Goal: Task Accomplishment & Management: Use online tool/utility

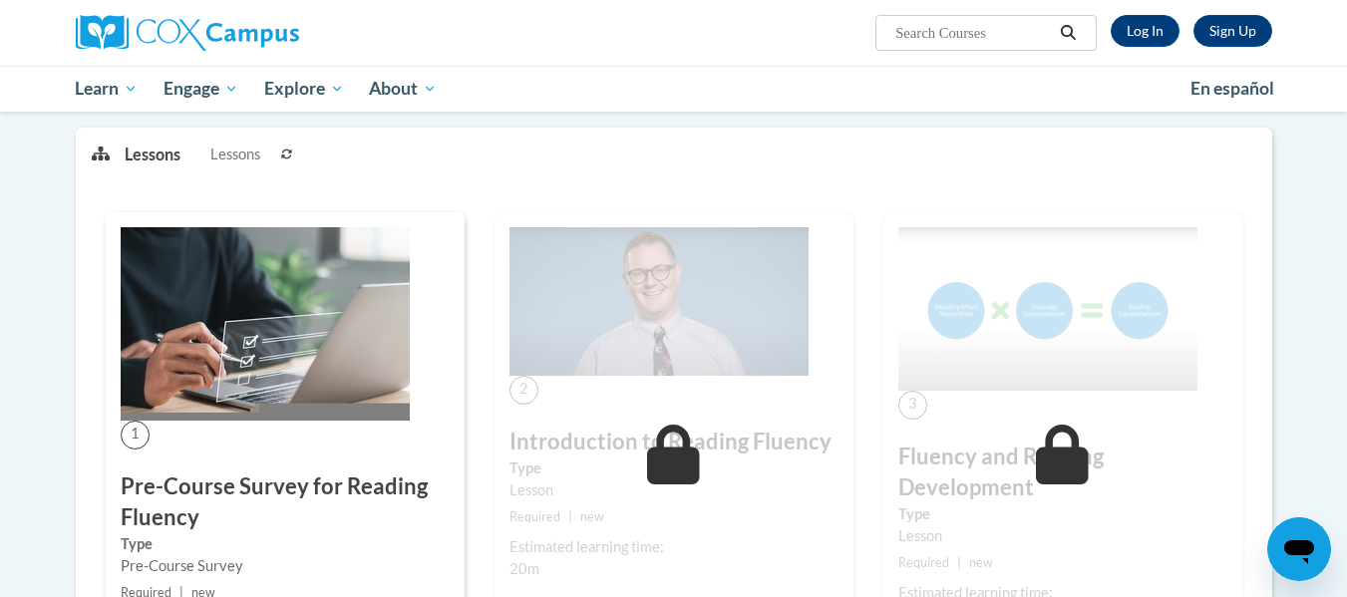
scroll to position [244, 0]
click at [655, 367] on img at bounding box center [659, 302] width 299 height 149
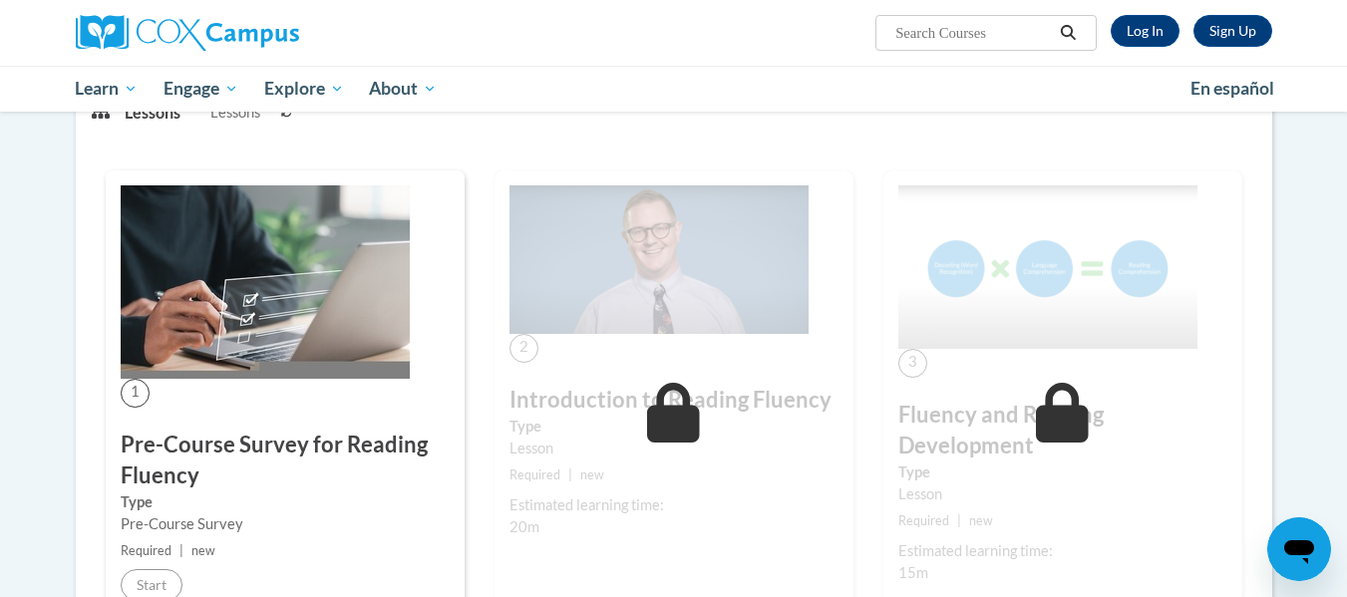
scroll to position [282, 0]
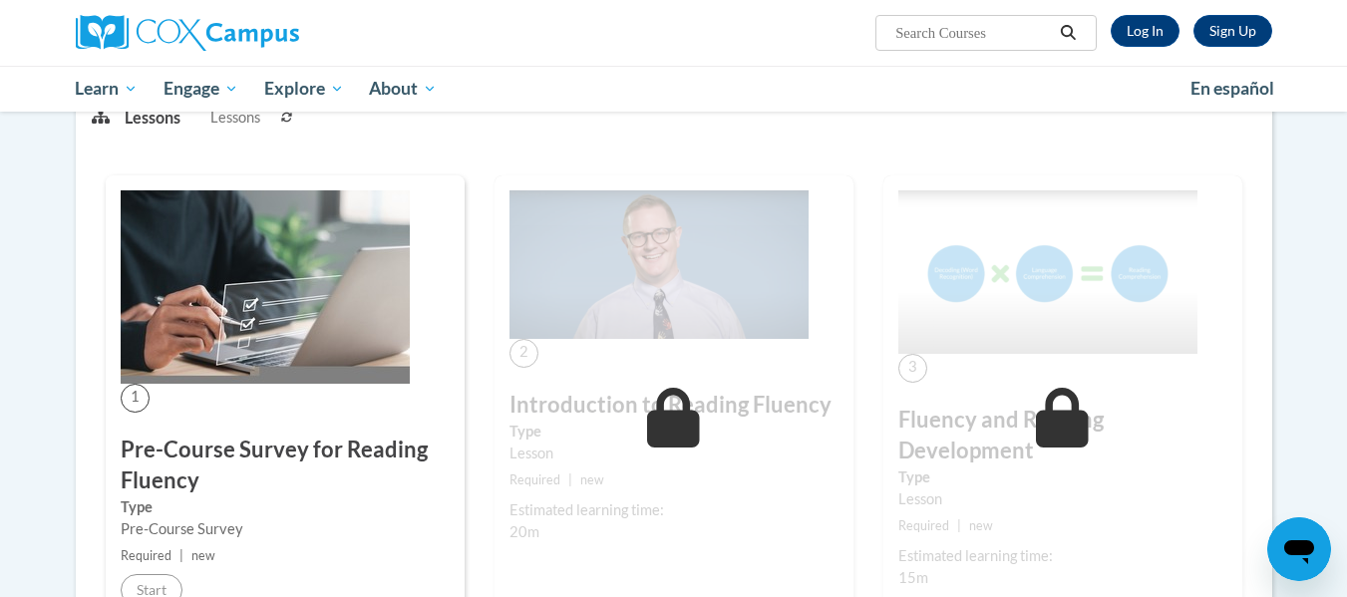
click at [289, 325] on img at bounding box center [265, 286] width 289 height 193
click at [1133, 25] on link "Log In" at bounding box center [1145, 31] width 69 height 32
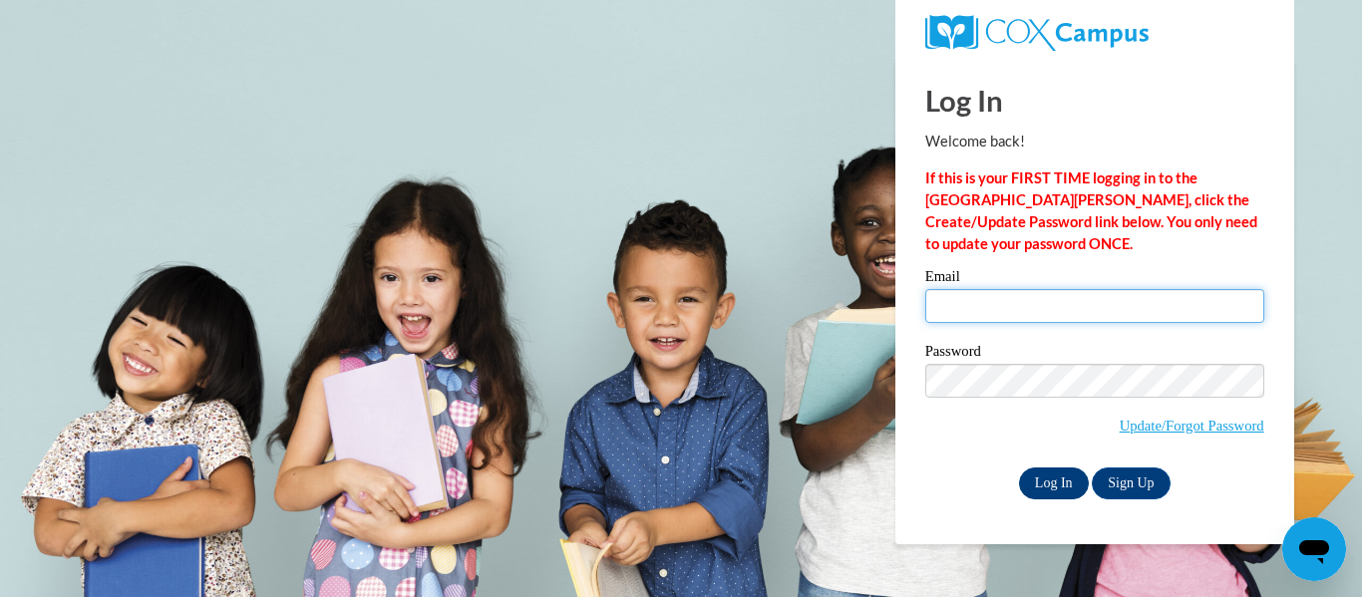
type input "folabanji@ivytech.edu"
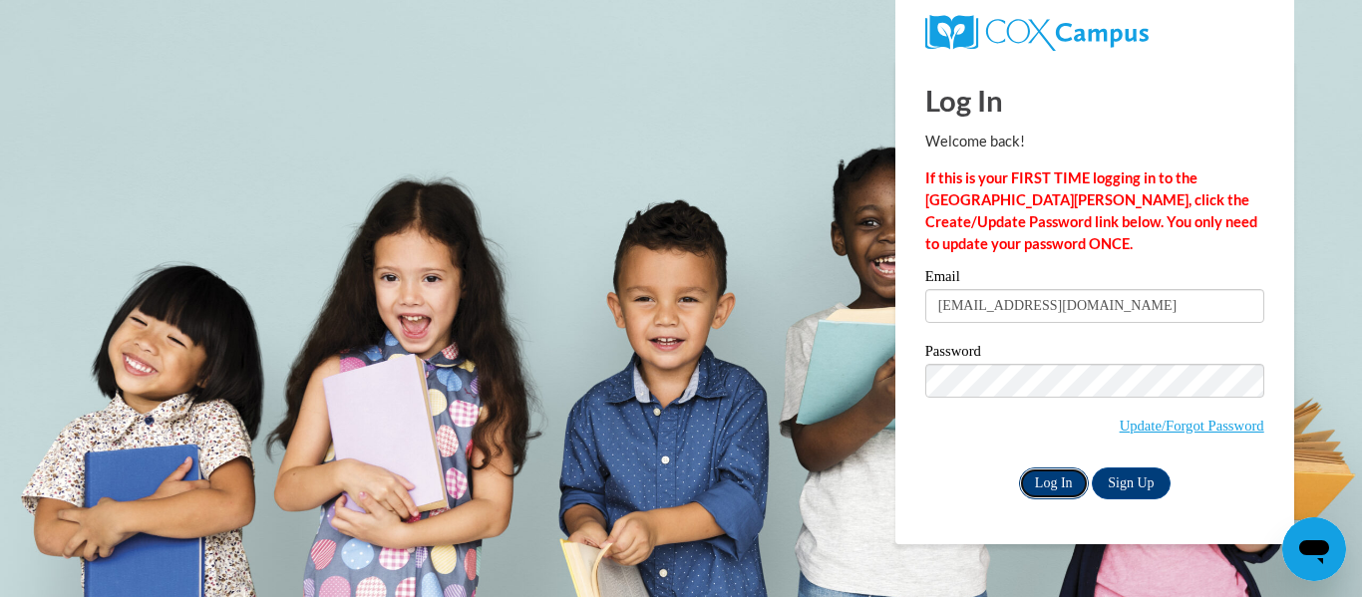
click at [1051, 477] on input "Log In" at bounding box center [1054, 484] width 70 height 32
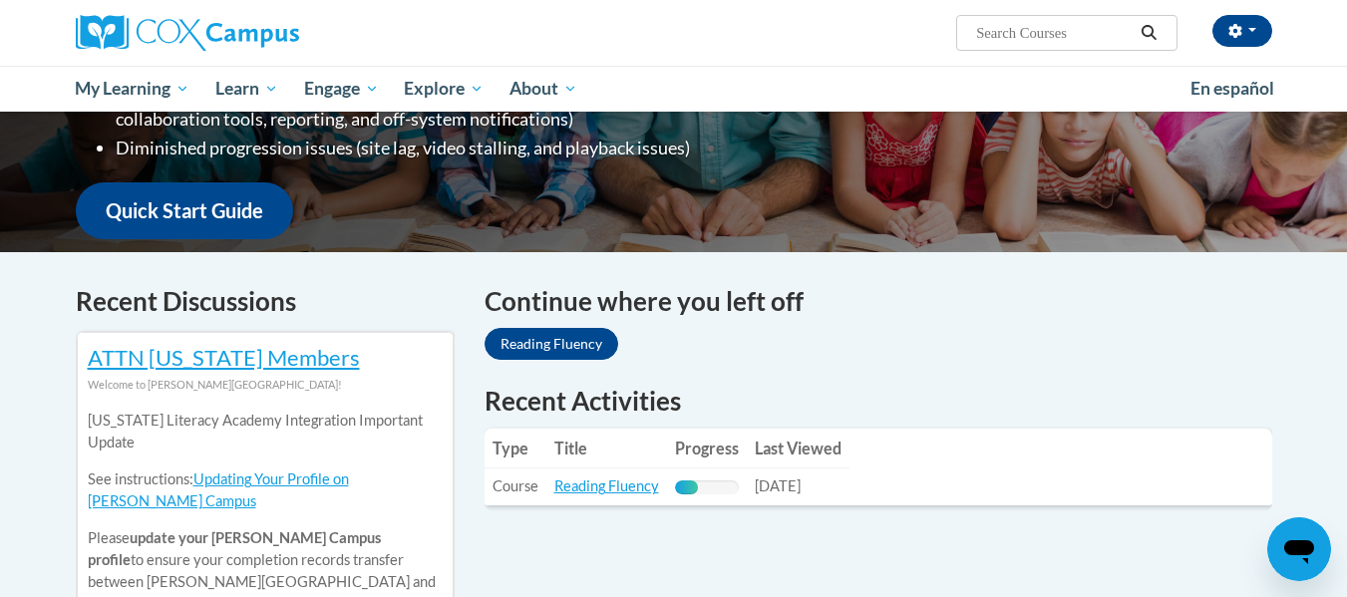
scroll to position [449, 0]
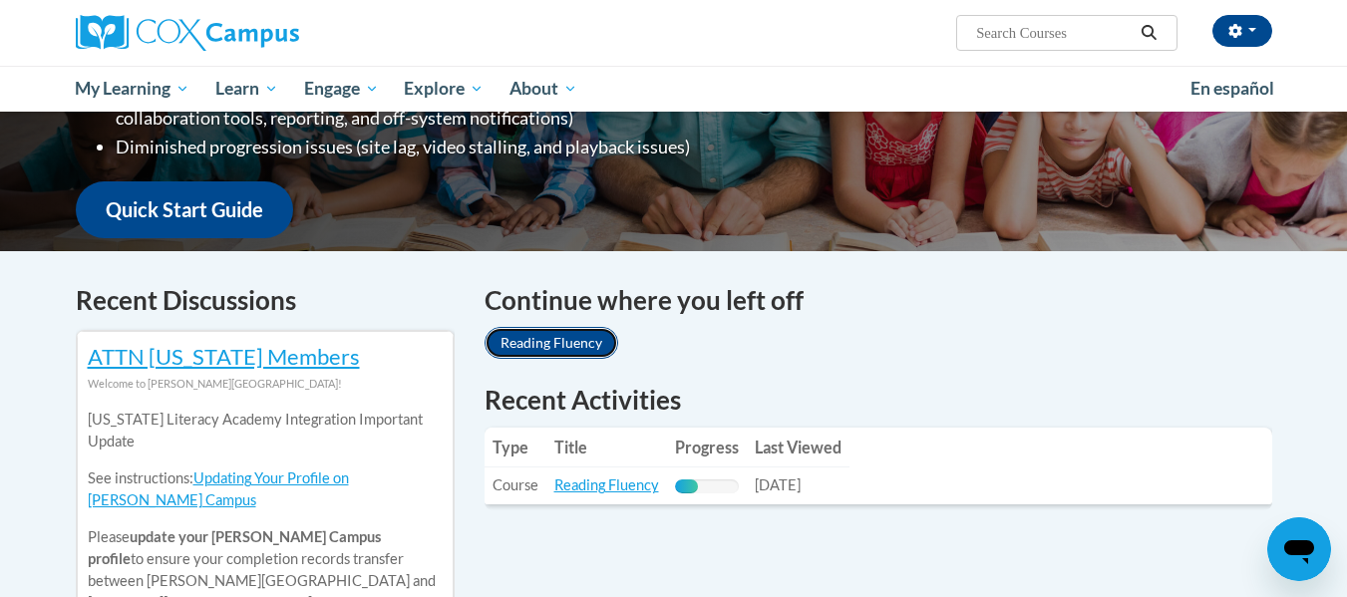
click at [565, 341] on link "Reading Fluency" at bounding box center [552, 343] width 134 height 32
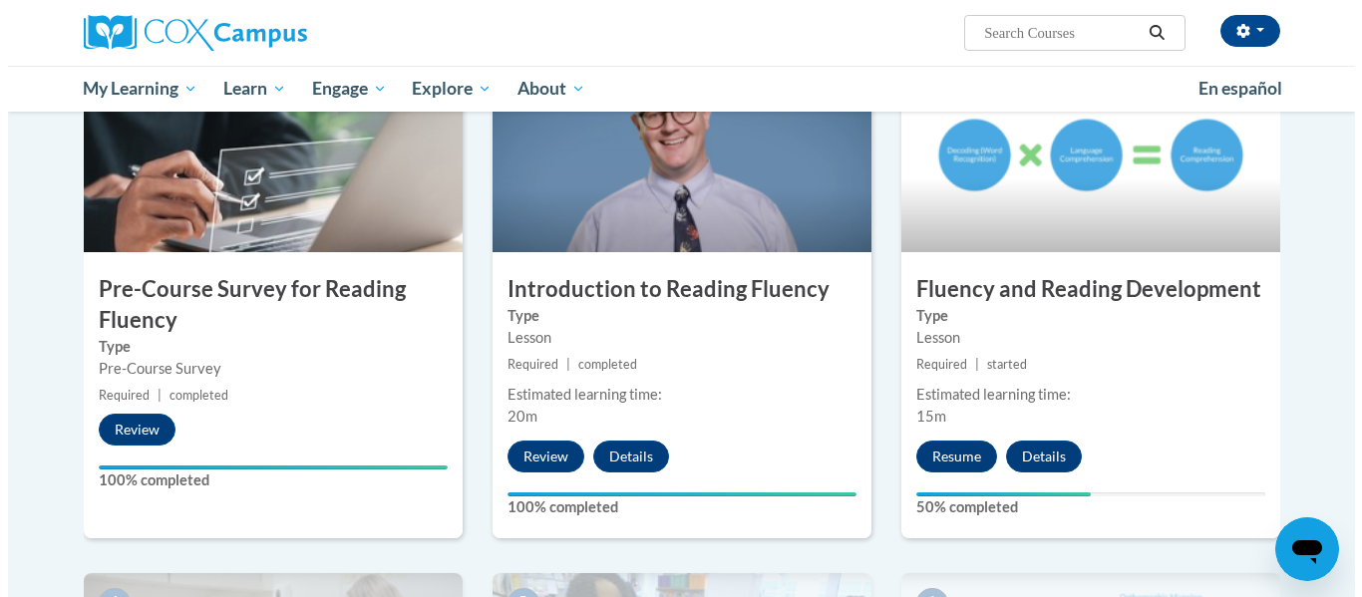
scroll to position [499, 0]
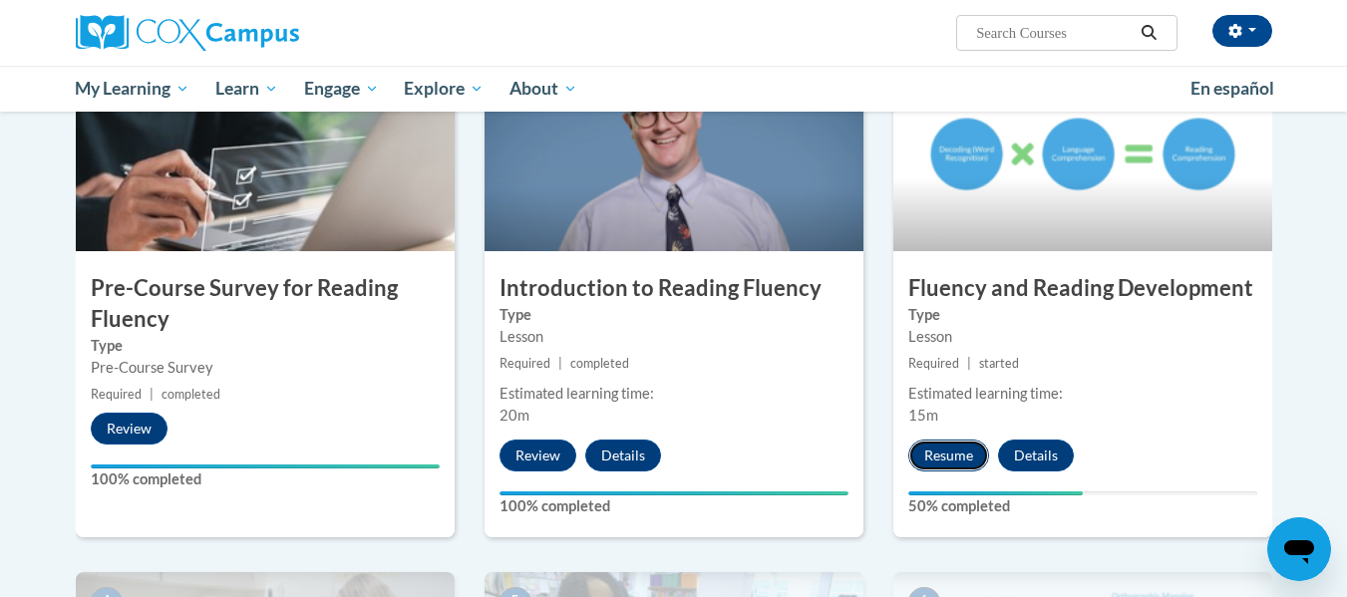
click at [950, 452] on button "Resume" at bounding box center [948, 456] width 81 height 32
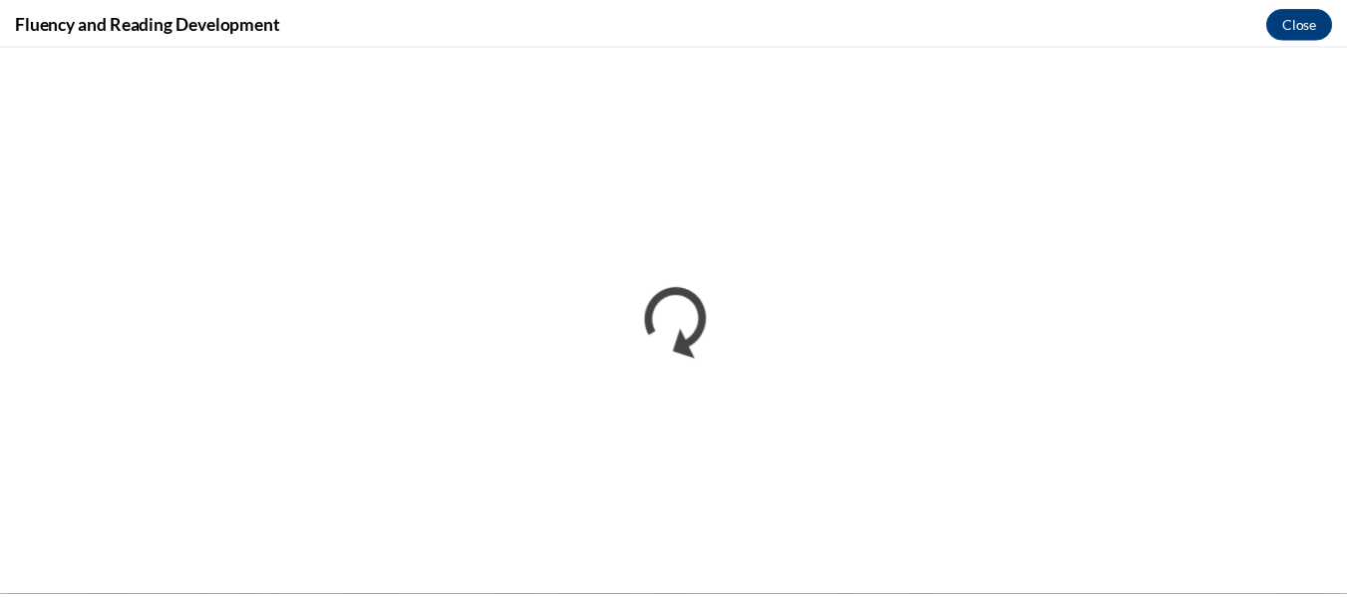
scroll to position [0, 0]
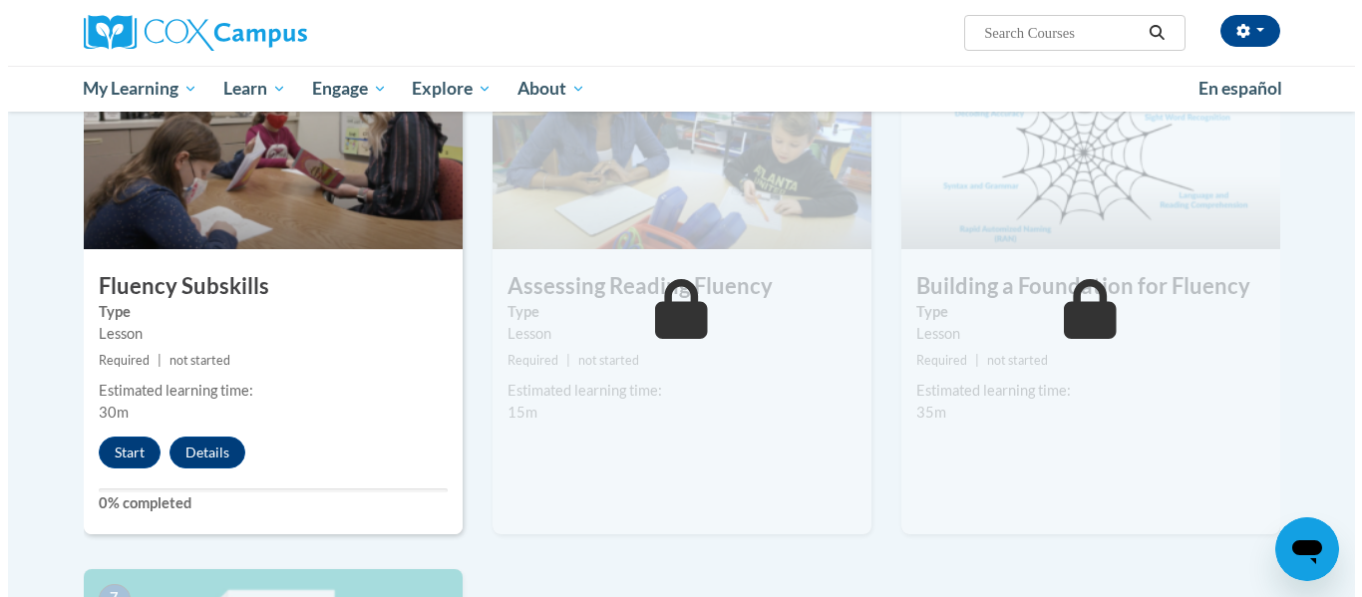
scroll to position [1029, 0]
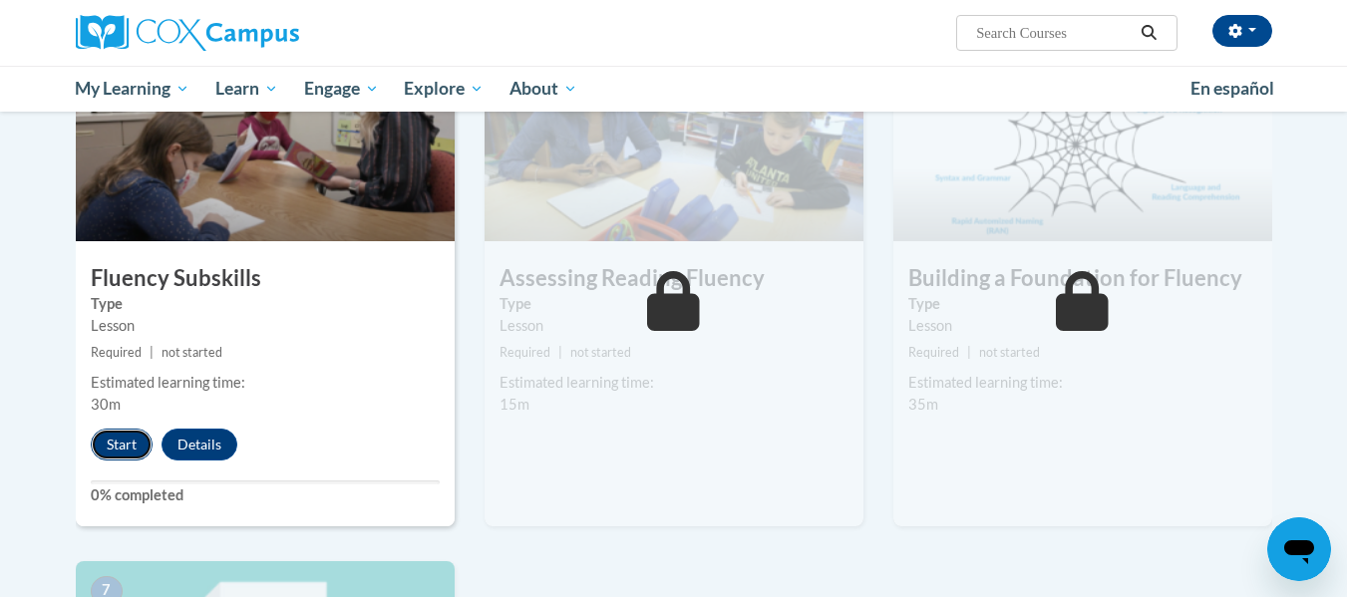
click at [125, 448] on button "Start" at bounding box center [122, 445] width 62 height 32
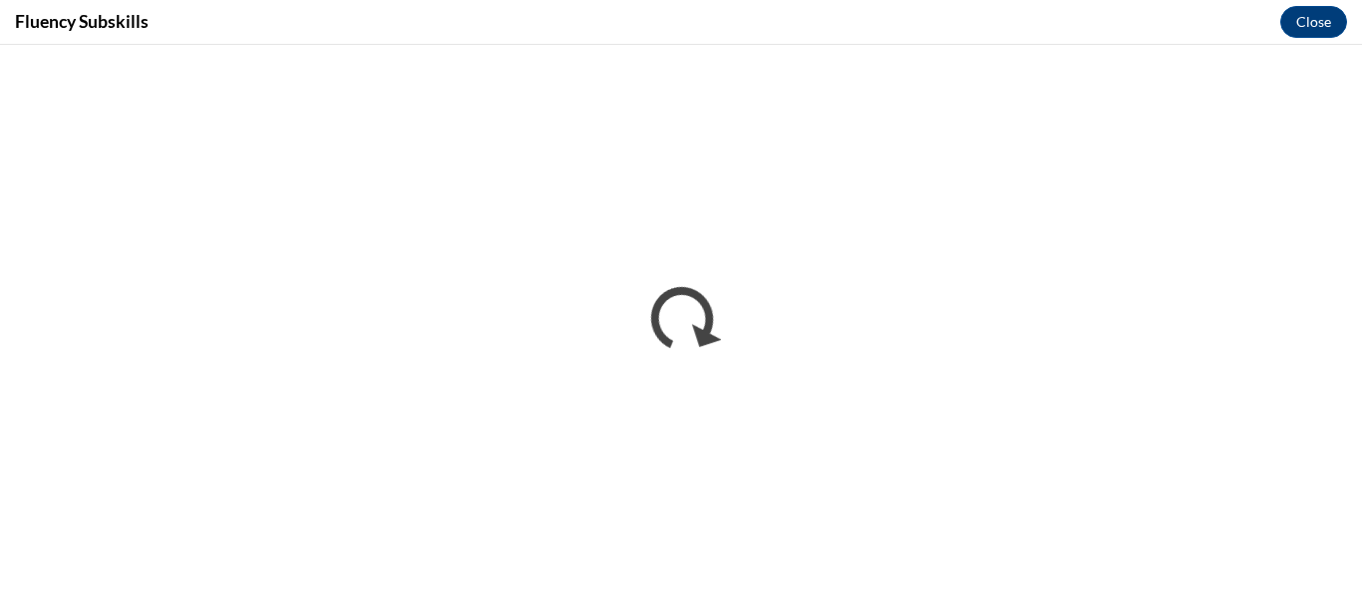
scroll to position [0, 0]
